Goal: Information Seeking & Learning: Learn about a topic

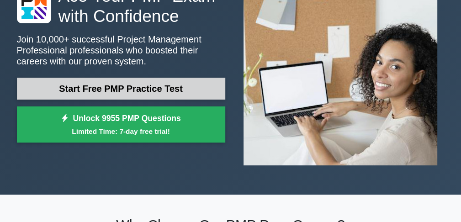
click at [110, 88] on link "Start Free PMP Practice Test" at bounding box center [121, 89] width 209 height 22
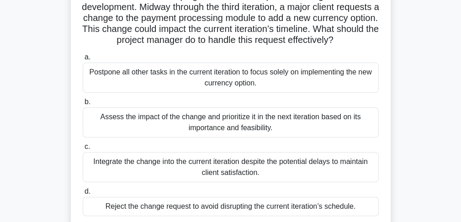
scroll to position [91, 0]
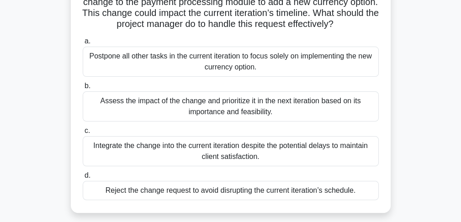
click at [209, 113] on div "Assess the impact of the change and prioritize it in the next iteration based o…" at bounding box center [231, 106] width 296 height 30
click at [83, 89] on input "b. Assess the impact of the change and prioritize it in the next iteration base…" at bounding box center [83, 86] width 0 height 6
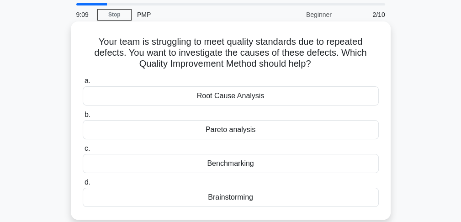
scroll to position [46, 0]
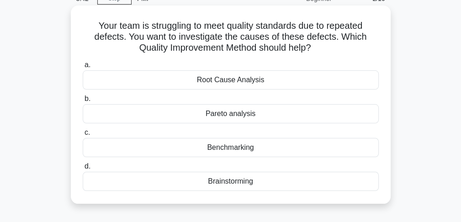
click at [223, 82] on div "Root Cause Analysis" at bounding box center [231, 79] width 296 height 19
click at [83, 68] on input "a. Root Cause Analysis" at bounding box center [83, 65] width 0 height 6
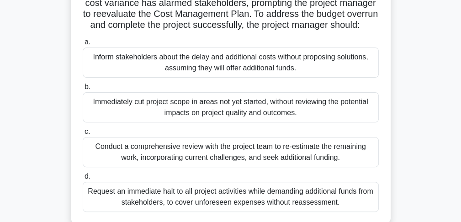
scroll to position [183, 0]
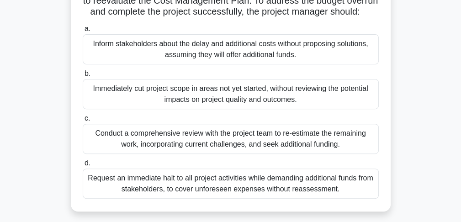
click at [192, 145] on div "Conduct a comprehensive review with the project team to re-estimate the remaini…" at bounding box center [231, 139] width 296 height 30
click at [83, 122] on input "c. Conduct a comprehensive review with the project team to re-estimate the rema…" at bounding box center [83, 119] width 0 height 6
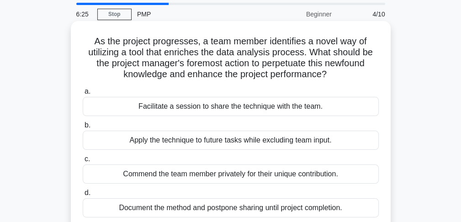
scroll to position [46, 0]
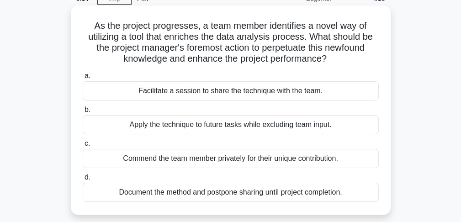
click at [189, 92] on div "Facilitate a session to share the technique with the team." at bounding box center [231, 90] width 296 height 19
click at [83, 79] on input "a. Facilitate a session to share the technique with the team." at bounding box center [83, 76] width 0 height 6
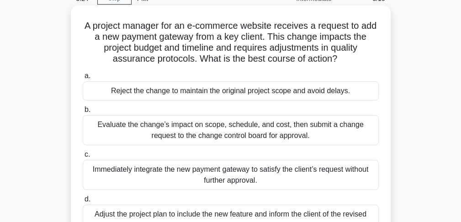
click at [186, 125] on div "Evaluate the change’s impact on scope, schedule, and cost, then submit a change…" at bounding box center [231, 130] width 296 height 30
click at [83, 113] on input "b. Evaluate the change’s impact on scope, schedule, and cost, then submit a cha…" at bounding box center [83, 110] width 0 height 6
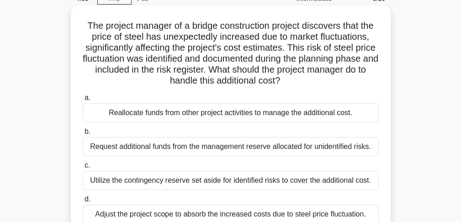
click at [192, 182] on div "Utilize the contingency reserve set aside for identified risks to cover the add…" at bounding box center [231, 180] width 296 height 19
click at [83, 169] on input "c. Utilize the contingency reserve set aside for identified risks to cover the …" at bounding box center [83, 166] width 0 height 6
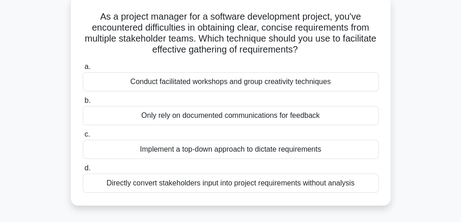
scroll to position [91, 0]
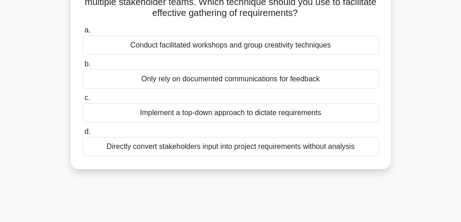
click at [188, 48] on div "Conduct facilitated workshops and group creativity techniques" at bounding box center [231, 45] width 296 height 19
click at [83, 33] on input "a. Conduct facilitated workshops and group creativity techniques" at bounding box center [83, 30] width 0 height 6
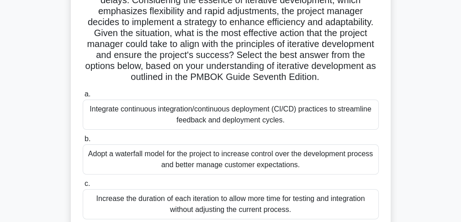
scroll to position [183, 0]
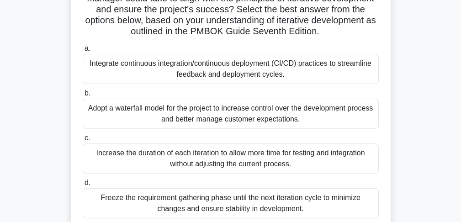
click at [203, 67] on div "Integrate continuous integration/continuous deployment (CI/CD) practices to str…" at bounding box center [231, 69] width 296 height 30
click at [83, 52] on input "a. Integrate continuous integration/continuous deployment (CI/CD) practices to …" at bounding box center [83, 49] width 0 height 6
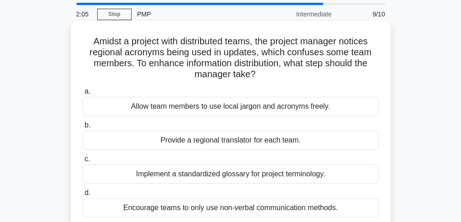
scroll to position [46, 0]
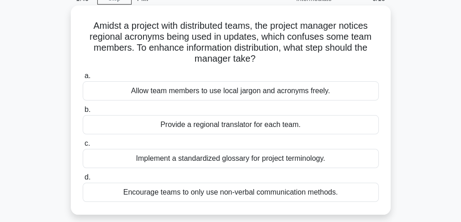
click at [238, 160] on div "Implement a standardized glossary for project terminology." at bounding box center [231, 158] width 296 height 19
click at [83, 147] on input "c. Implement a standardized glossary for project terminology." at bounding box center [83, 144] width 0 height 6
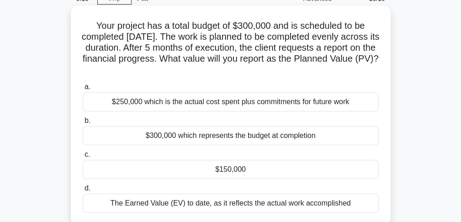
click at [240, 166] on div "$150,000" at bounding box center [231, 169] width 296 height 19
click at [83, 158] on input "c. $150,000" at bounding box center [83, 155] width 0 height 6
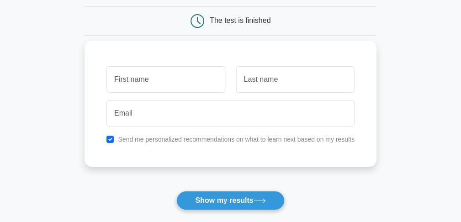
scroll to position [91, 0]
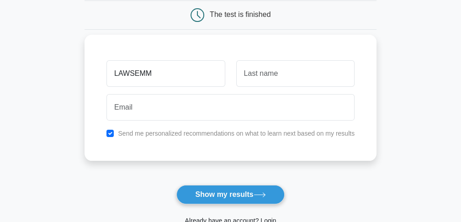
type input "LAWSEMM"
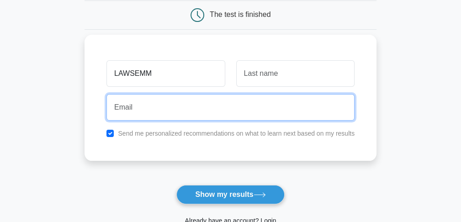
click at [120, 107] on input "email" at bounding box center [231, 107] width 248 height 27
type input "[EMAIL_ADDRESS][DOMAIN_NAME]"
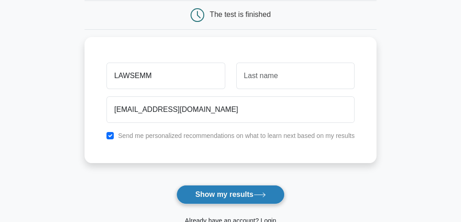
click at [220, 194] on button "Show my results" at bounding box center [231, 194] width 108 height 19
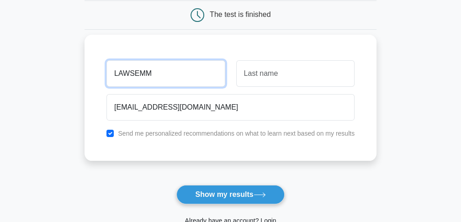
click at [152, 74] on input "LAWSEMM" at bounding box center [166, 73] width 118 height 27
type input "[PERSON_NAME]"
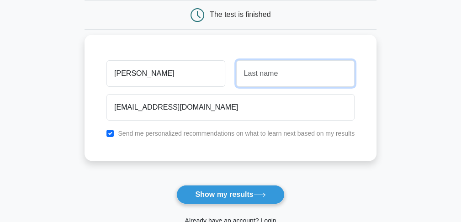
click at [264, 70] on input "text" at bounding box center [295, 73] width 118 height 27
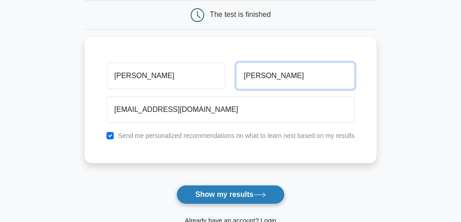
type input "[PERSON_NAME]"
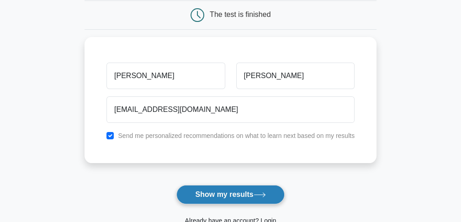
click at [220, 194] on button "Show my results" at bounding box center [231, 194] width 108 height 19
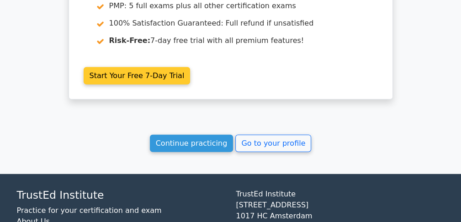
scroll to position [1774, 0]
